Goal: Task Accomplishment & Management: Manage account settings

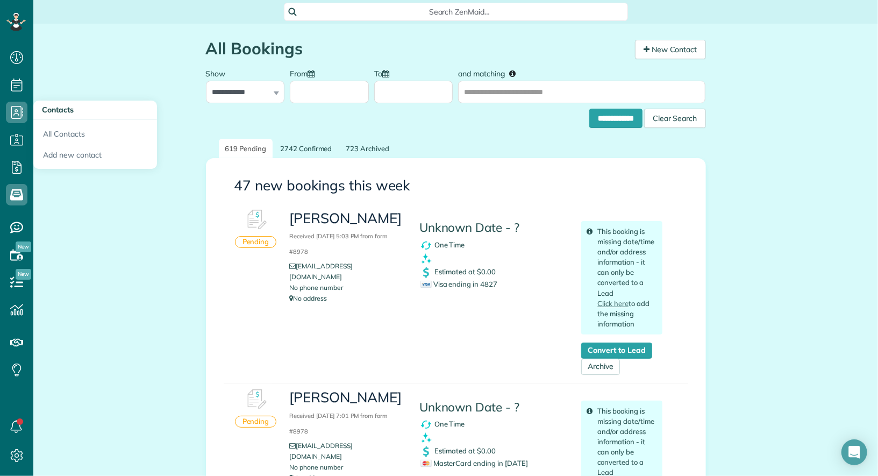
scroll to position [4, 4]
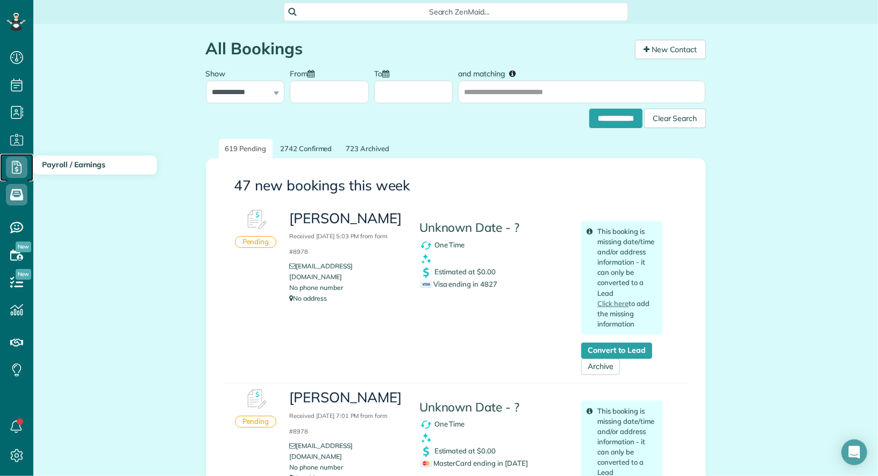
click at [18, 167] on use at bounding box center [17, 167] width 10 height 13
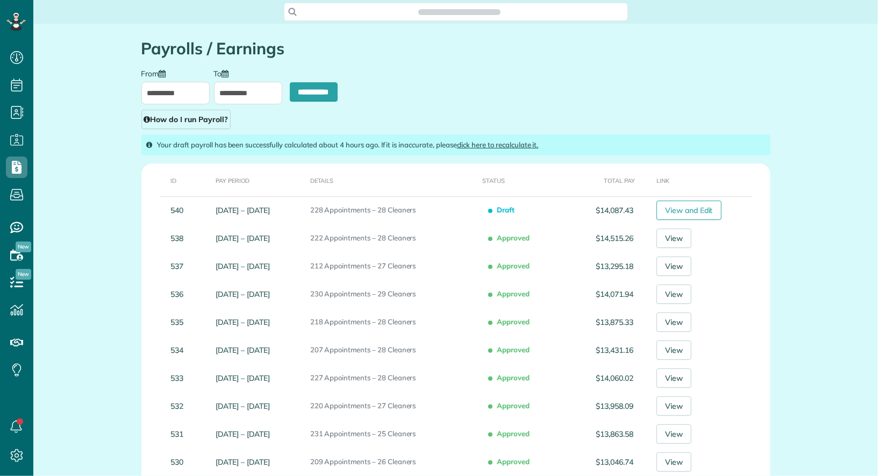
scroll to position [4, 4]
type input "**********"
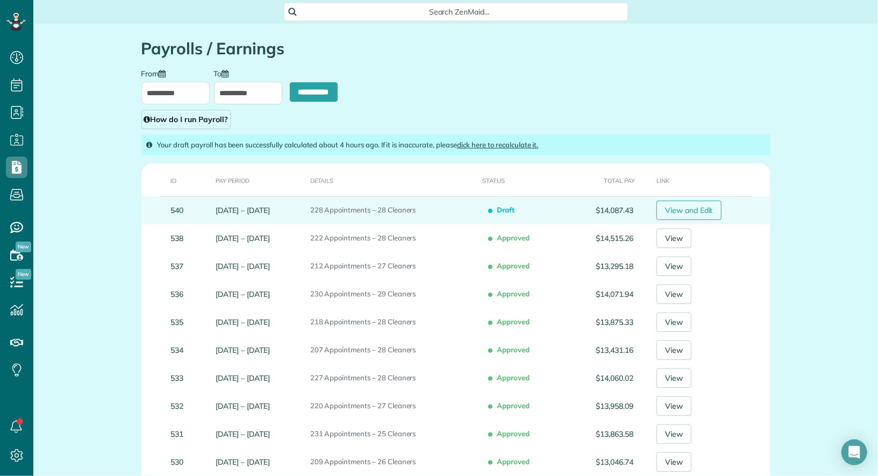
click at [710, 209] on link "View and Edit" at bounding box center [688, 210] width 65 height 19
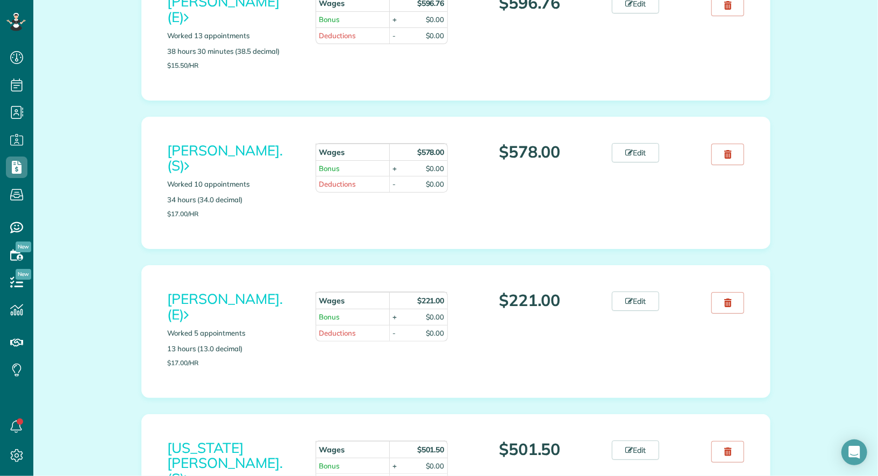
scroll to position [3203, 0]
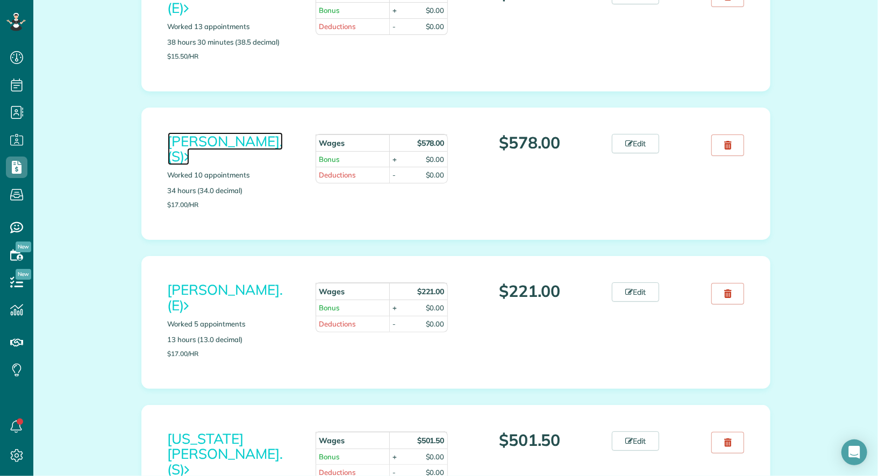
click at [252, 132] on link "Minerva Loera. (S)" at bounding box center [225, 148] width 115 height 33
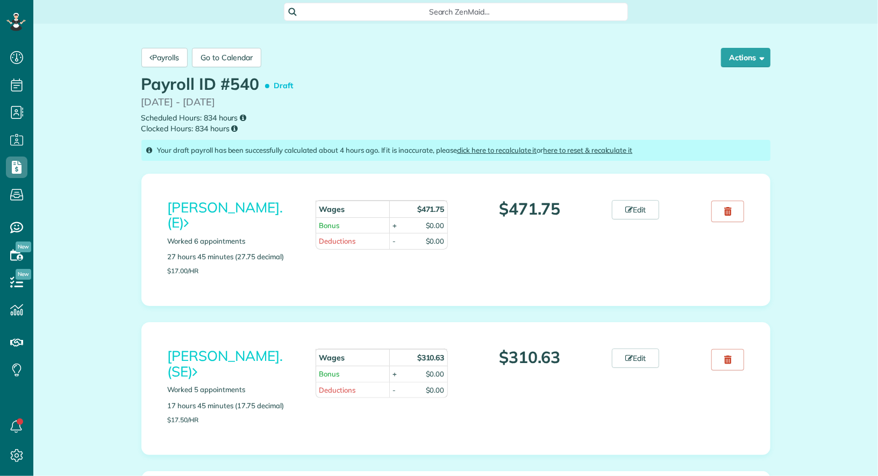
scroll to position [4, 4]
